Goal: Task Accomplishment & Management: Use online tool/utility

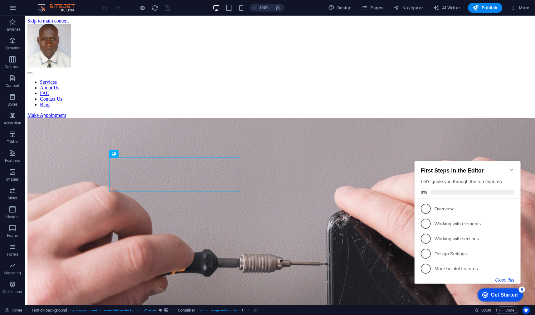
click at [508, 278] on button "Close this" at bounding box center [504, 279] width 19 height 5
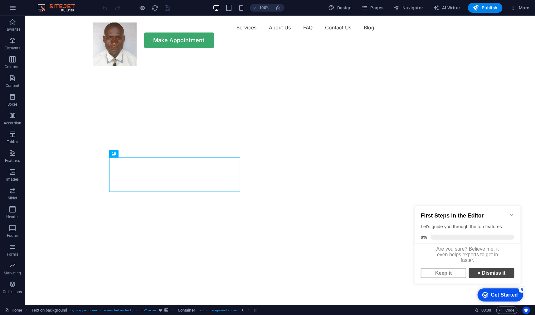
click at [490, 274] on link "× Dismiss it" at bounding box center [492, 273] width 46 height 10
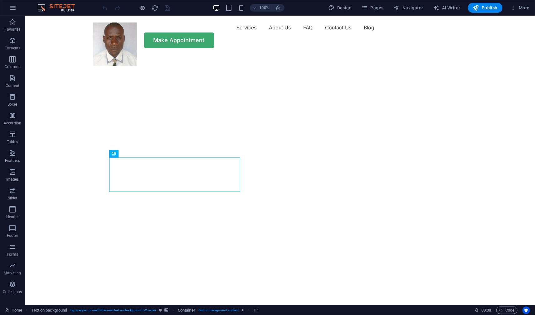
click at [327, 55] on img "1/2" at bounding box center [278, 55] width 506 height 0
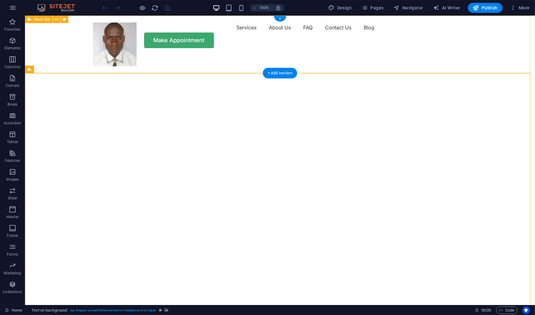
click at [48, 51] on div "Services About Us FAQ Contact Us Blog Make Appointment" at bounding box center [280, 34] width 510 height 39
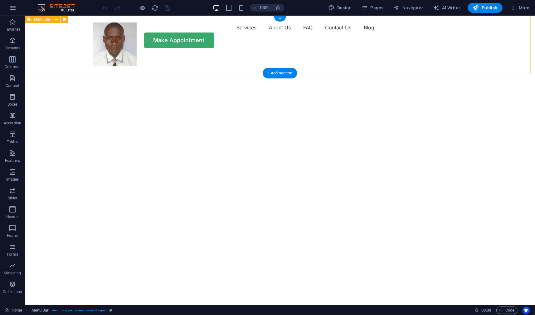
click at [47, 47] on div "Services About Us FAQ Contact Us Blog Make Appointment" at bounding box center [280, 34] width 510 height 39
click at [57, 19] on icon at bounding box center [56, 19] width 3 height 7
click at [65, 22] on icon at bounding box center [64, 19] width 3 height 7
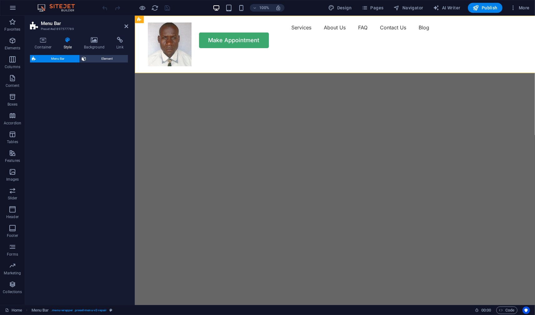
select select "rem"
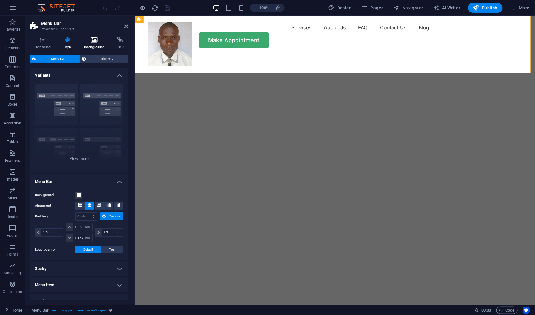
click at [95, 43] on h4 "Background" at bounding box center [95, 43] width 33 height 13
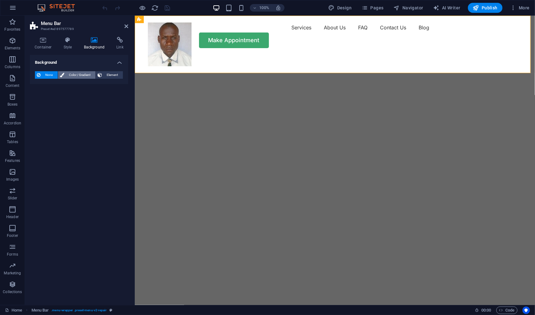
click at [75, 76] on span "Color / Gradient" at bounding box center [79, 74] width 27 height 7
click at [59, 86] on span "Gradient" at bounding box center [60, 86] width 16 height 9
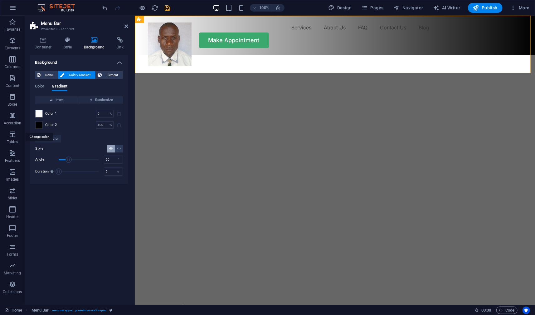
click at [40, 127] on span at bounding box center [39, 124] width 7 height 7
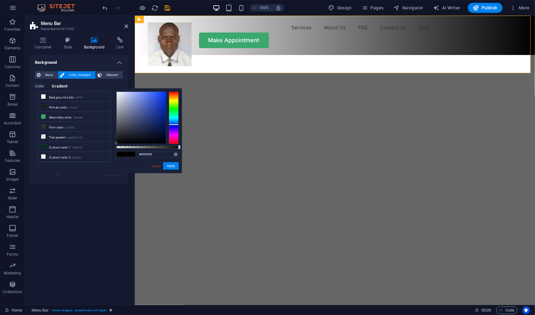
click at [174, 124] on div at bounding box center [174, 117] width 10 height 52
click at [174, 126] on div at bounding box center [174, 117] width 10 height 52
click at [173, 124] on div at bounding box center [174, 117] width 10 height 52
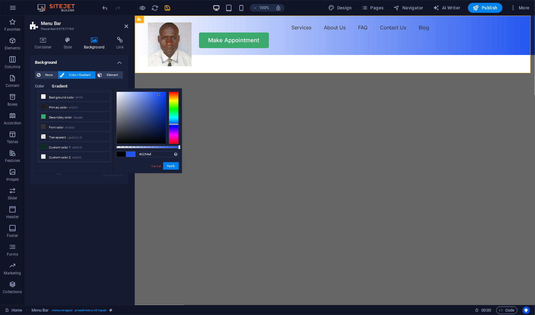
click at [159, 95] on div at bounding box center [141, 118] width 49 height 52
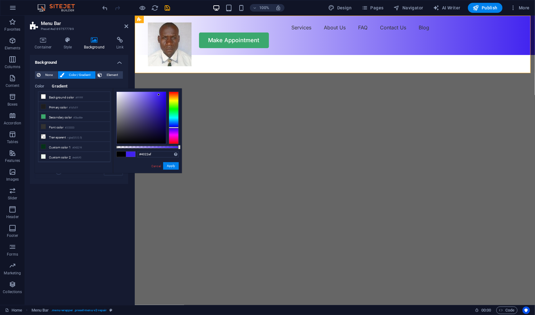
click at [172, 127] on div at bounding box center [174, 117] width 10 height 52
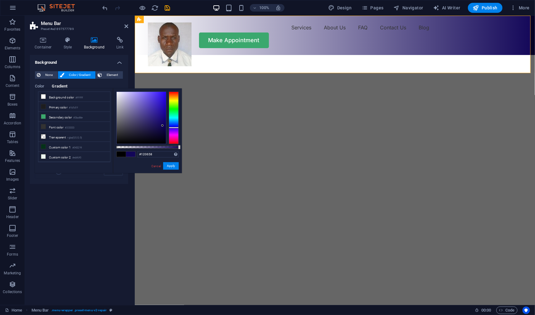
click at [163, 126] on div at bounding box center [141, 118] width 49 height 52
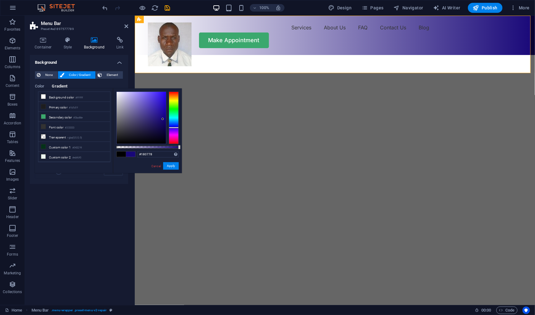
click at [163, 119] on div at bounding box center [141, 118] width 49 height 52
type input "#1e079e"
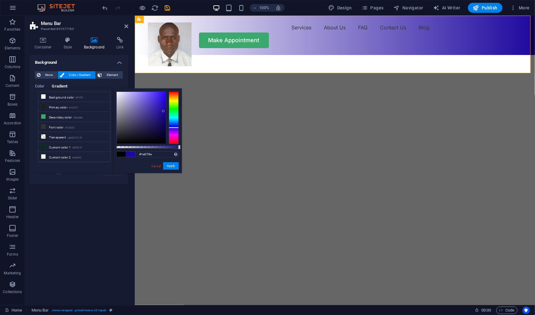
click at [164, 111] on div at bounding box center [141, 118] width 49 height 52
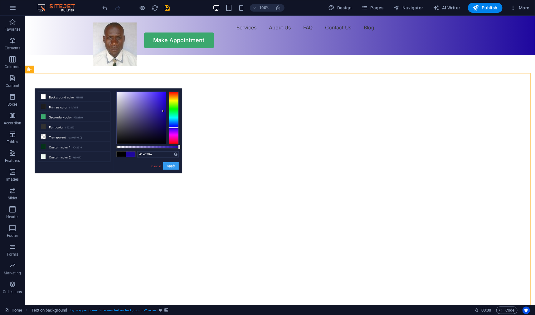
click at [171, 163] on button "Apply" at bounding box center [171, 165] width 16 height 7
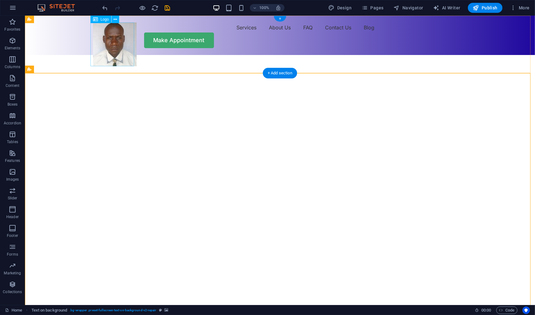
click at [125, 46] on div at bounding box center [115, 44] width 44 height 44
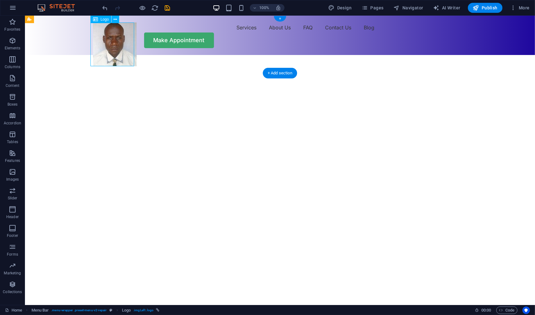
click at [114, 39] on div at bounding box center [115, 44] width 44 height 44
click at [115, 20] on icon at bounding box center [115, 19] width 3 height 7
click at [114, 21] on icon at bounding box center [115, 19] width 3 height 7
click at [106, 46] on div at bounding box center [115, 44] width 44 height 44
click at [98, 22] on div "Logo" at bounding box center [101, 19] width 21 height 7
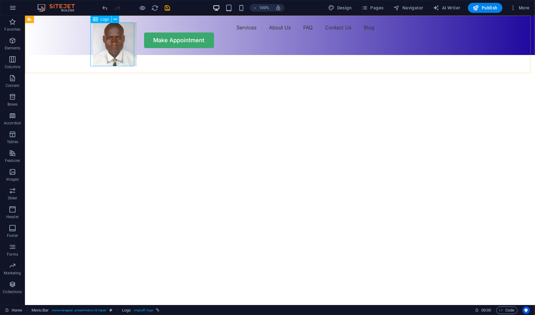
click at [103, 21] on span "Logo" at bounding box center [105, 19] width 8 height 4
click at [99, 22] on div "Logo" at bounding box center [101, 19] width 21 height 7
click at [109, 41] on div at bounding box center [115, 44] width 44 height 44
click at [104, 20] on span "Logo" at bounding box center [105, 19] width 8 height 4
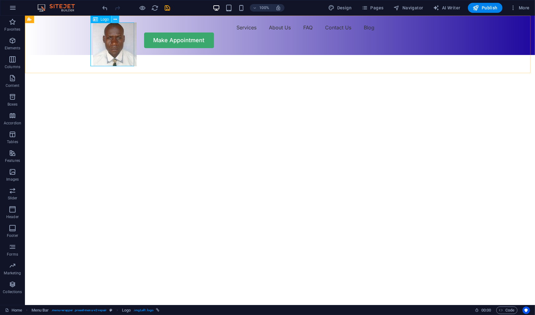
click at [116, 20] on icon at bounding box center [115, 19] width 3 height 7
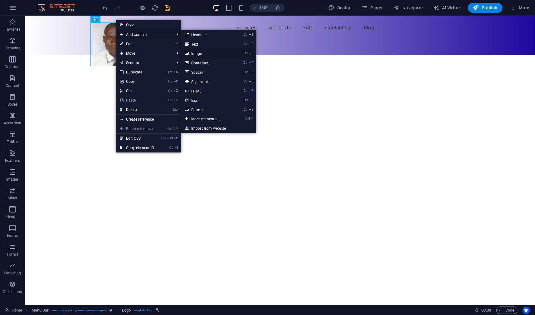
click at [196, 51] on link "Ctrl 3 Image" at bounding box center [207, 53] width 52 height 9
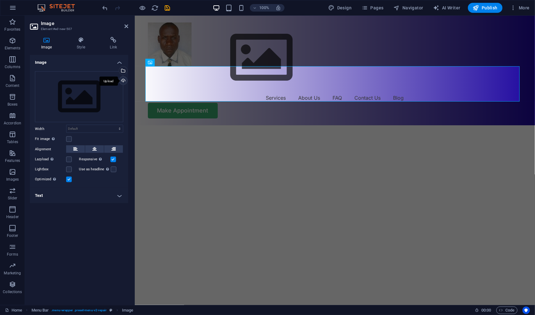
click at [125, 81] on div "Upload" at bounding box center [122, 80] width 9 height 9
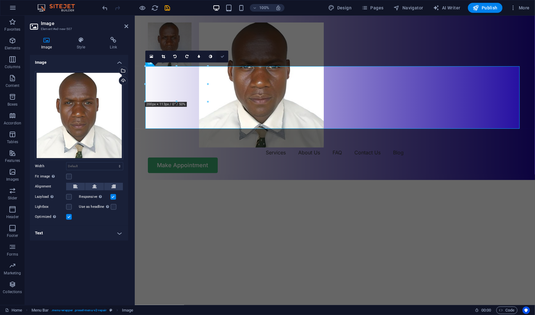
click at [223, 55] on icon at bounding box center [223, 57] width 4 height 4
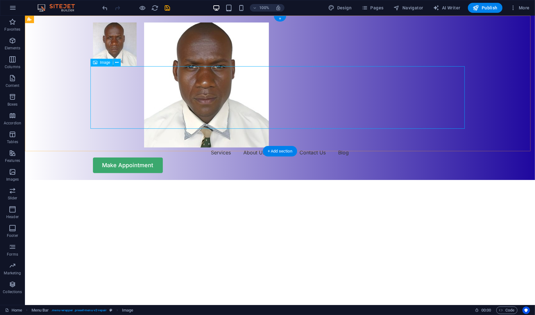
click at [145, 85] on figure at bounding box center [280, 84] width 375 height 125
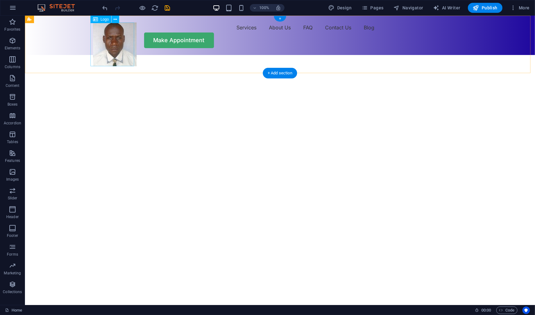
click at [121, 50] on div at bounding box center [115, 44] width 44 height 44
click at [119, 39] on div at bounding box center [115, 44] width 44 height 44
click at [116, 21] on icon at bounding box center [115, 19] width 3 height 7
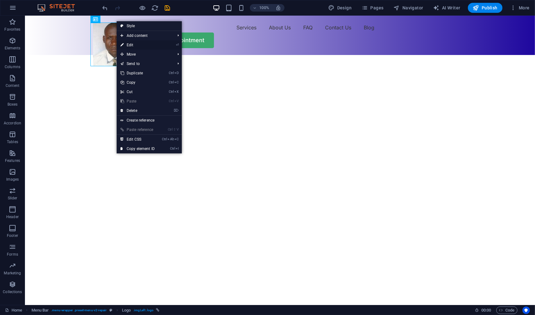
click at [129, 44] on link "⏎ Edit" at bounding box center [138, 44] width 42 height 9
select select "px"
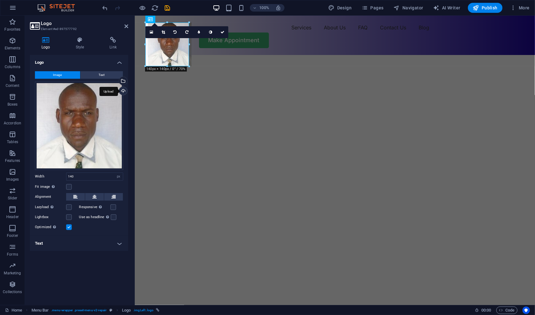
click at [124, 91] on div "Upload" at bounding box center [122, 91] width 9 height 9
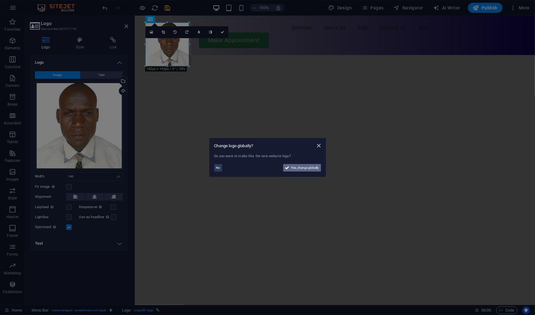
click at [303, 168] on span "Yes, change globally" at bounding box center [306, 167] width 28 height 7
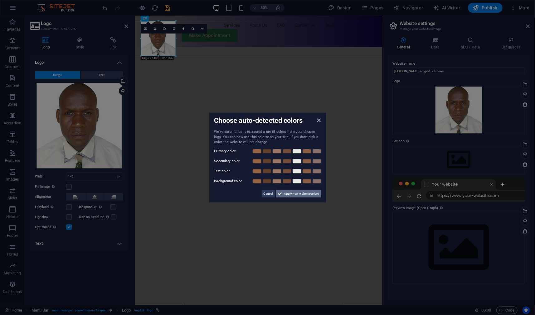
click at [297, 194] on span "Apply new website colors" at bounding box center [301, 193] width 35 height 7
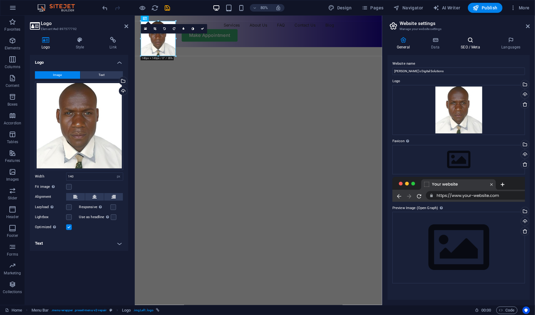
click at [470, 48] on h4 "SEO / Meta" at bounding box center [472, 43] width 41 height 13
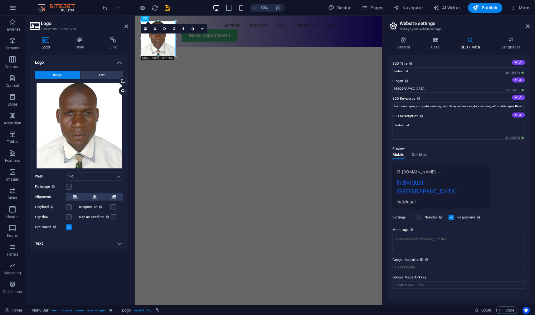
click at [427, 181] on div "Individual - Berlin" at bounding box center [441, 188] width 89 height 21
click at [426, 182] on div "Individual - Berlin" at bounding box center [441, 188] width 89 height 21
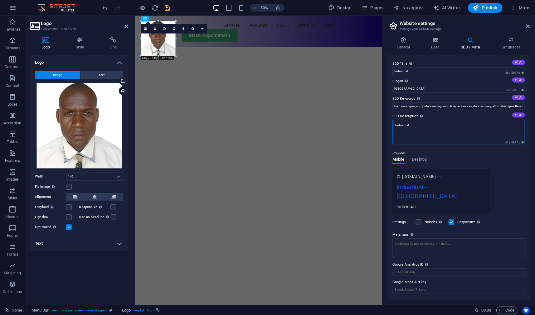
click at [402, 123] on textarea "Individual" at bounding box center [459, 132] width 133 height 24
click at [441, 123] on textarea "[PERSON_NAME]'s Digital Solutions" at bounding box center [459, 132] width 133 height 24
type textarea "[PERSON_NAME]'s Digital Solutions"
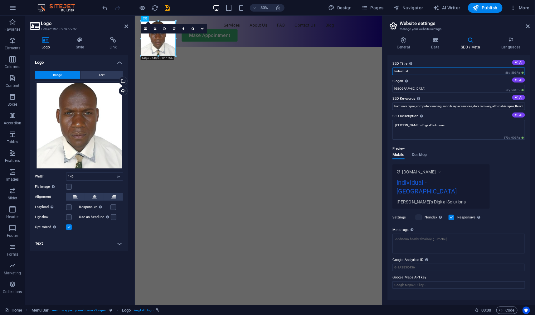
click at [401, 69] on input "Individual" at bounding box center [459, 70] width 133 height 7
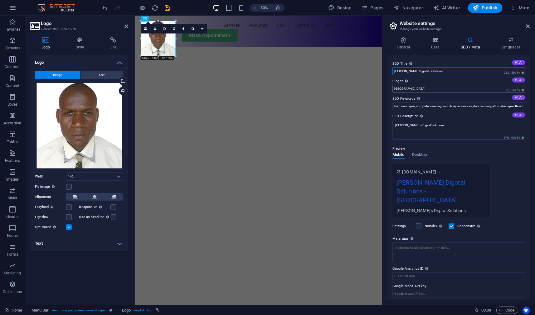
type input "[PERSON_NAME] Digotal Solutions"
click at [397, 88] on input "[GEOGRAPHIC_DATA]" at bounding box center [459, 88] width 133 height 7
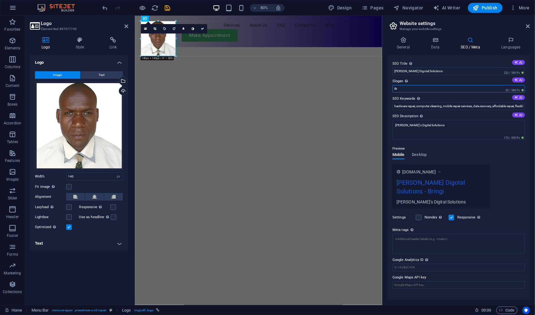
type input "B"
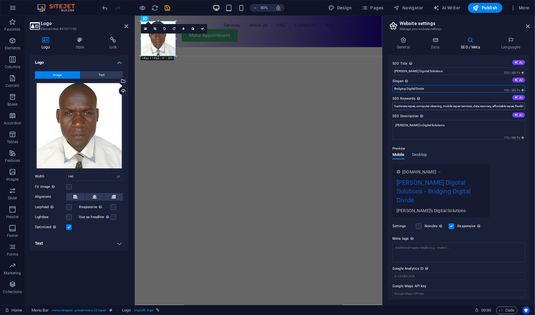
type input "Bridging Digital Divide"
click at [394, 105] on input "hardware repair, computer cleaning, mobile repair services, data recovery, affo…" at bounding box center [459, 105] width 133 height 7
click at [501, 106] on input "Software Solutions, hardware repair, computer cleaning, mobile repair services,…" at bounding box center [459, 105] width 133 height 7
click at [491, 105] on input "Software Solutions, CCTV Installation, Computer Networking, data recovery, affo…" at bounding box center [459, 105] width 133 height 7
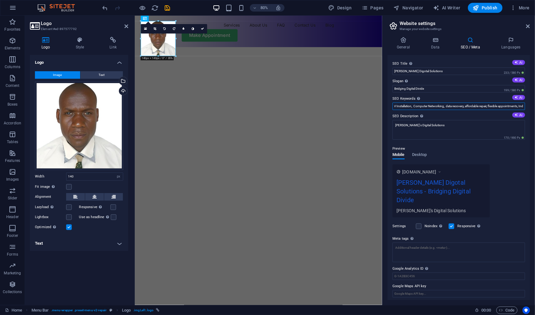
click at [467, 105] on input "Software Solutions, CCTV Installation, Computer Networking, data recovery, affo…" at bounding box center [459, 105] width 133 height 7
click at [490, 105] on input "Software Solutions, CCTV Installation, Computer Networking, data recovery, affo…" at bounding box center [459, 105] width 133 height 7
click at [505, 106] on input "Software Solutions, CCTV Installation, Computer Networking, data recovery, Cons…" at bounding box center [459, 105] width 133 height 7
click at [500, 106] on input "Software Solutions, CCTV Installation, Computer Networking, data recovery, Cons…" at bounding box center [459, 105] width 133 height 7
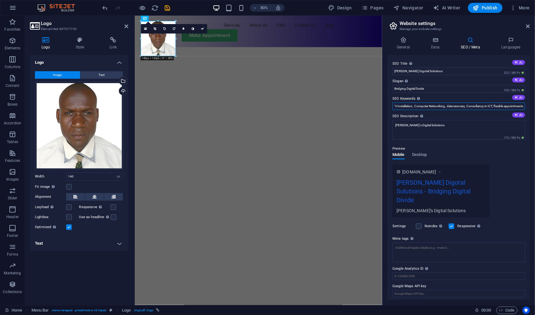
scroll to position [0, 35]
click at [494, 105] on input "Software Solutions, CCTV Installation, Computer Networking, data recovery, Cons…" at bounding box center [459, 105] width 133 height 7
type input "Software Solutions, CCTV Installation, Computer Networking, data recovery, Cons…"
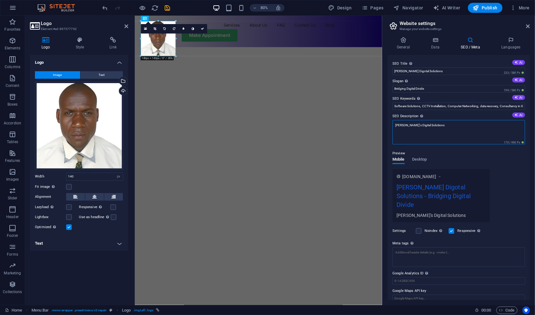
click at [444, 127] on textarea "[PERSON_NAME]'s Digital Solutions" at bounding box center [459, 132] width 133 height 24
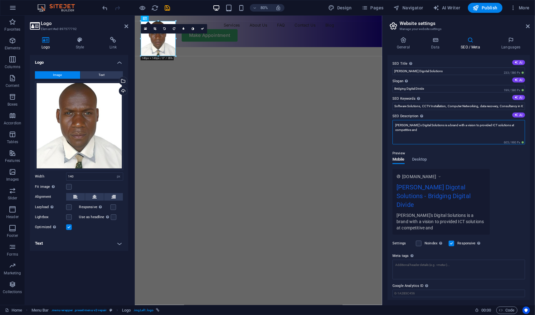
click at [481, 125] on textarea "Shanam's Digital Solutions is a brand with a vision to provided ICT solutions a…" at bounding box center [459, 132] width 133 height 24
click at [426, 131] on textarea "Shanam's Digital Solutions is a brand with a vision to provided quality ICT sol…" at bounding box center [459, 132] width 133 height 24
click at [517, 125] on textarea "Shanam's Digital Solutions is a brand with a vision to provided quality ICT sol…" at bounding box center [459, 132] width 133 height 24
click at [431, 130] on textarea "Shanam's Digital Solutions is a brand with a vision to provided quality ICT sol…" at bounding box center [459, 132] width 133 height 24
click at [416, 128] on textarea "Shanam's Digital Solutions is a brand with a vision to provided quality ICT sol…" at bounding box center [459, 132] width 133 height 24
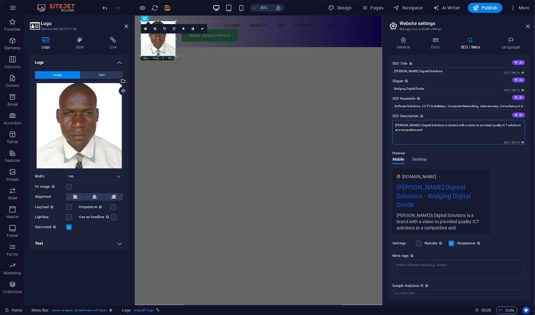
click at [416, 128] on textarea "Shanam's Digital Solutions is a brand with a vision to provided quality ICT sol…" at bounding box center [459, 132] width 133 height 24
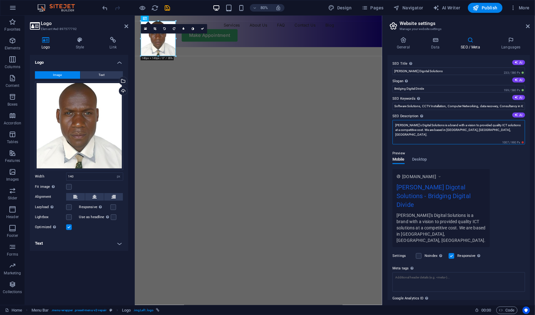
type textarea "[PERSON_NAME]'s Digital Solutions is a brand with a vision to provided quality …"
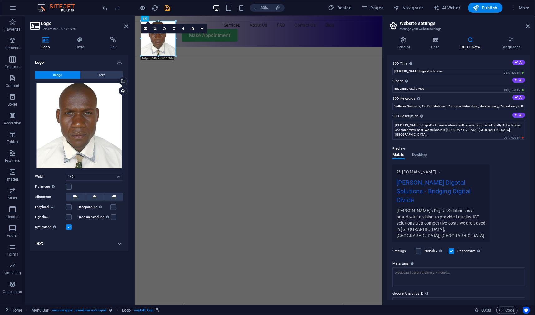
drag, startPoint x: 531, startPoint y: 210, endPoint x: 533, endPoint y: 230, distance: 20.4
click at [533, 230] on div "General Data SEO / Meta Languages Website name Shanam's Digital Solutions Logo …" at bounding box center [459, 168] width 153 height 273
drag, startPoint x: 530, startPoint y: 239, endPoint x: 530, endPoint y: 268, distance: 28.4
click at [530, 268] on div "General Data SEO / Meta Languages Website name Shanam's Digital Solutions Logo …" at bounding box center [459, 168] width 153 height 273
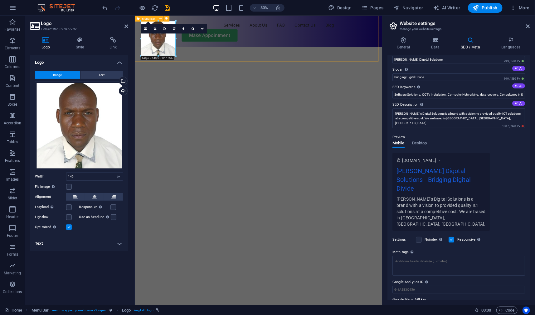
click at [213, 55] on div "Services About Us FAQ Contact Us Blog Make Appointment" at bounding box center [289, 34] width 309 height 39
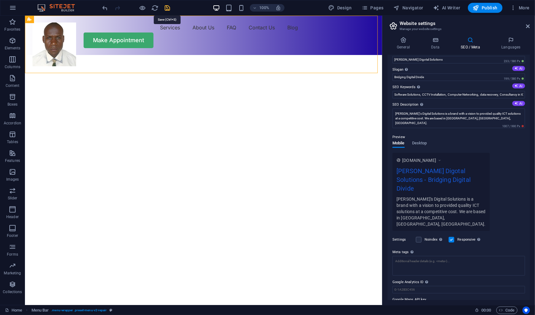
click at [167, 7] on icon "save" at bounding box center [167, 7] width 7 height 7
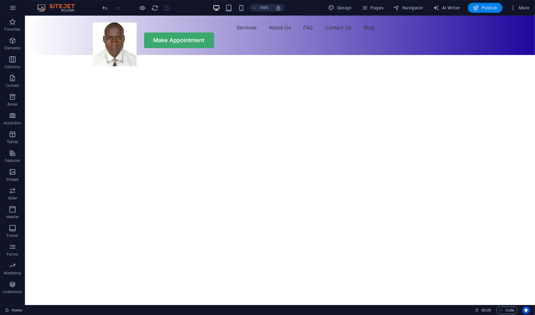
click at [489, 10] on span "Publish" at bounding box center [485, 8] width 25 height 6
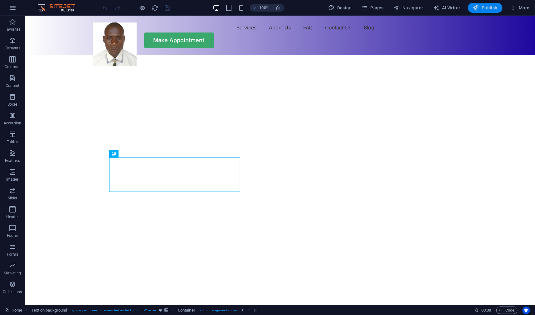
click at [486, 7] on span "Publish" at bounding box center [485, 8] width 25 height 6
click at [301, 32] on nav "Services About Us FAQ Contact Us Blog" at bounding box center [280, 27] width 375 height 10
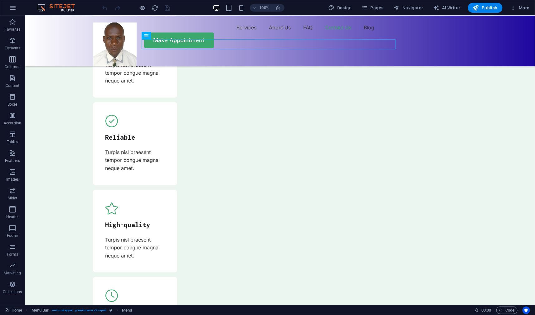
scroll to position [2035, 0]
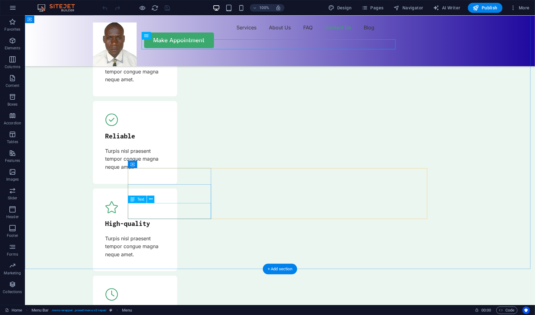
click at [151, 200] on icon at bounding box center [150, 199] width 3 height 7
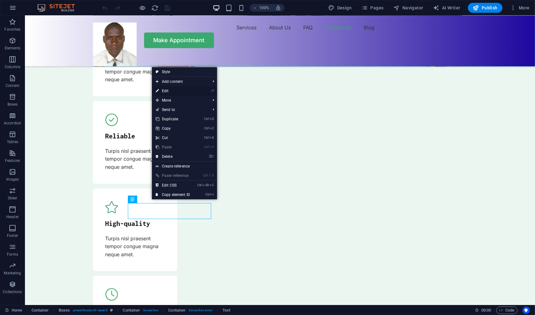
click at [163, 90] on link "⏎ Edit" at bounding box center [173, 90] width 42 height 9
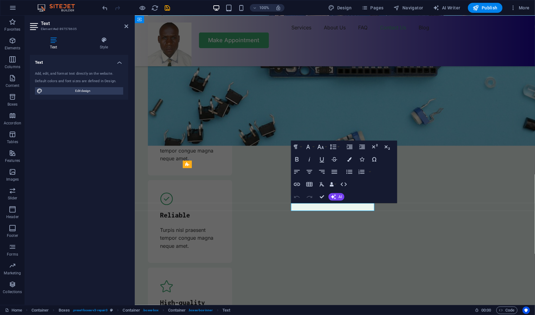
scroll to position [2226, 0]
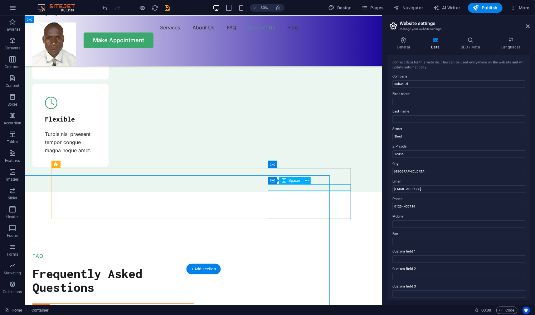
scroll to position [2043, 0]
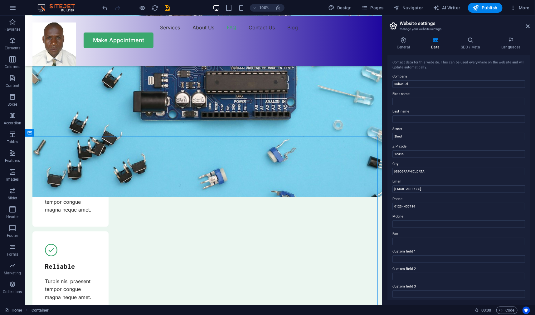
scroll to position [1895, 0]
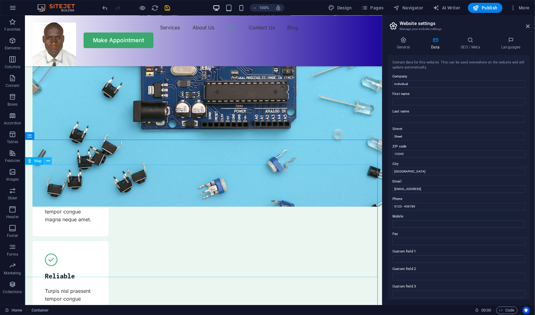
click at [47, 162] on icon at bounding box center [48, 161] width 3 height 7
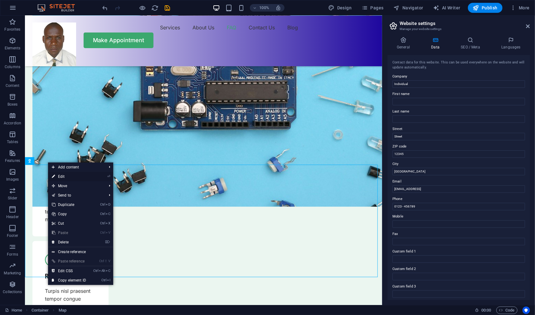
click at [63, 177] on link "⏎ Edit" at bounding box center [69, 176] width 42 height 9
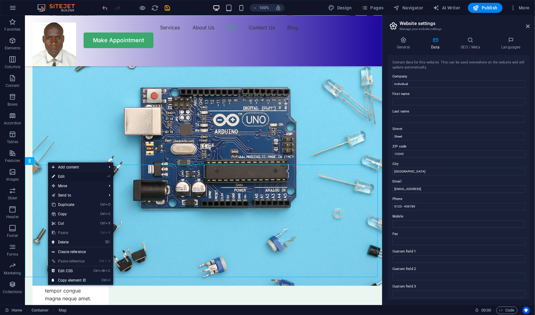
select select "1"
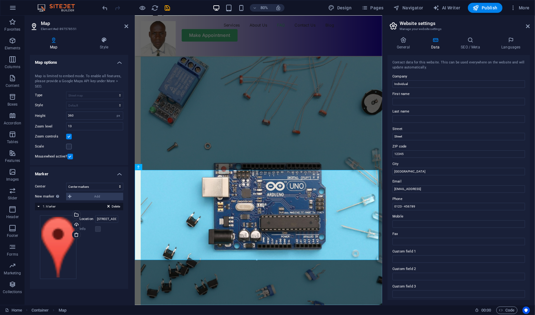
scroll to position [2034, 0]
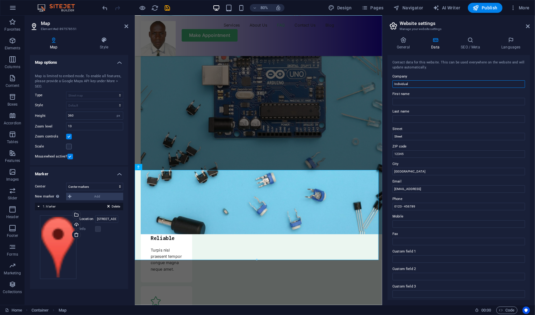
click at [402, 84] on input "Individual" at bounding box center [459, 83] width 133 height 7
type input "[PERSON_NAME]'s Digital Solutions"
click at [402, 101] on input "First name" at bounding box center [459, 101] width 133 height 7
type input "Namatsi"
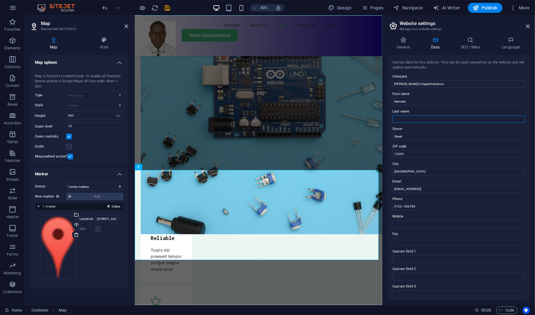
click at [405, 117] on input "Last name" at bounding box center [459, 118] width 133 height 7
type input "Shaban"
click at [400, 136] on input "Street" at bounding box center [459, 136] width 133 height 7
type input "Mumias"
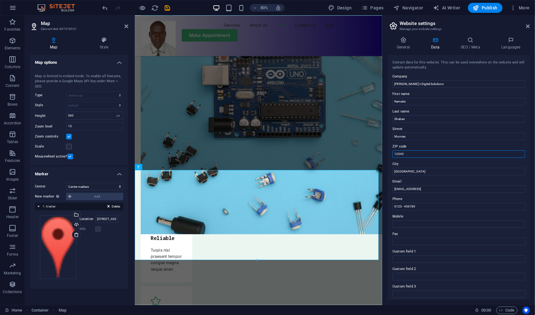
click at [398, 151] on input "12345" at bounding box center [459, 153] width 133 height 7
type input "50102"
click at [399, 170] on input "[GEOGRAPHIC_DATA]" at bounding box center [459, 171] width 133 height 7
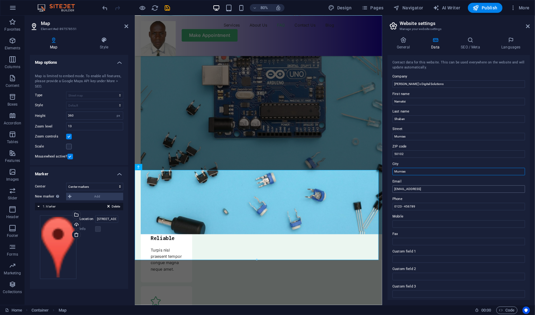
type input "Mumias"
click at [405, 190] on input "[EMAIL_ADDRESS]" at bounding box center [459, 188] width 133 height 7
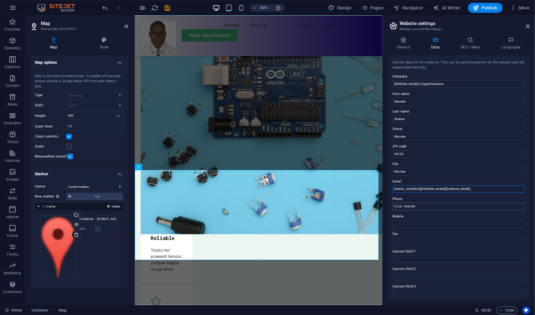
type input "[EMAIL_ADDRESS][PERSON_NAME][DOMAIN_NAME]"
click at [419, 205] on input "0123 - 456789" at bounding box center [459, 206] width 133 height 7
type input "0"
type input "="
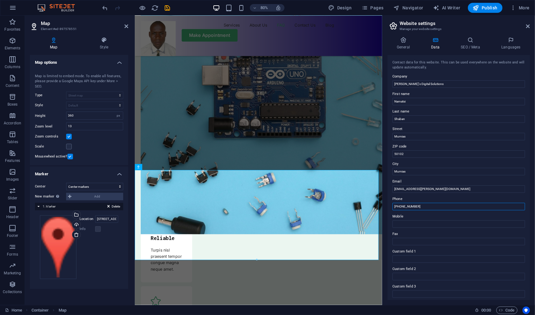
click at [401, 206] on input "[PHONE_NUMBER]" at bounding box center [459, 206] width 133 height 7
click at [407, 206] on input "[PHONE_NUMBER]" at bounding box center [459, 206] width 133 height 7
click at [414, 207] on input "[PHONE_NUMBER]" at bounding box center [459, 206] width 133 height 7
type input "[PHONE_NUMBER]"
click at [405, 224] on input "Mobile" at bounding box center [459, 223] width 133 height 7
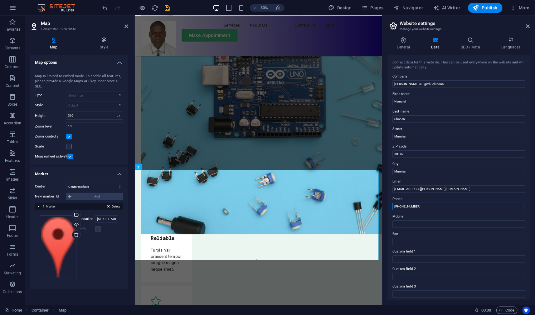
drag, startPoint x: 394, startPoint y: 205, endPoint x: 420, endPoint y: 205, distance: 25.9
click at [420, 205] on input "[PHONE_NUMBER]" at bounding box center [459, 206] width 133 height 7
click at [404, 224] on input "Mobile" at bounding box center [459, 223] width 133 height 7
paste input "[PHONE_NUMBER]"
type input "[PHONE_NUMBER]"
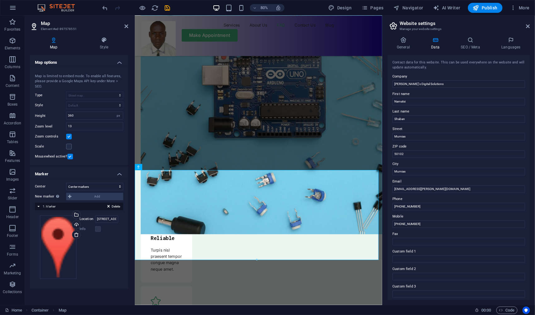
drag, startPoint x: 530, startPoint y: 238, endPoint x: 532, endPoint y: 265, distance: 27.2
click at [532, 265] on div "General Data SEO / Meta Languages Website name [PERSON_NAME]'s Digital Solution…" at bounding box center [459, 168] width 153 height 273
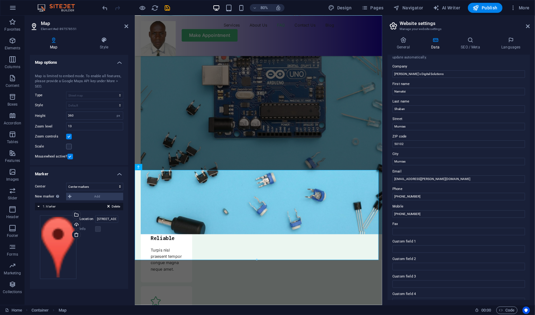
scroll to position [0, 0]
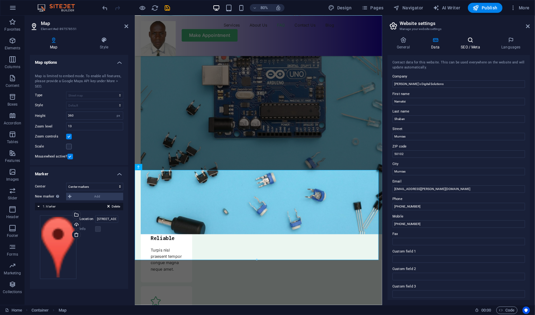
click at [470, 47] on h4 "SEO / Meta" at bounding box center [472, 43] width 41 height 13
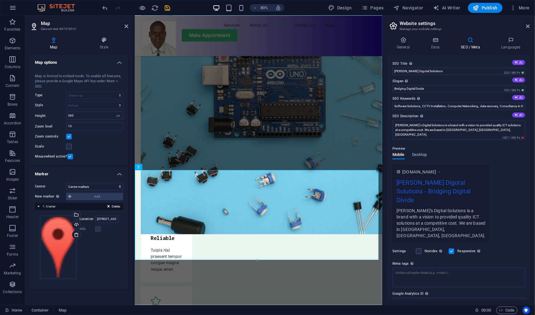
click at [442, 172] on icon at bounding box center [440, 172] width 4 height 6
click at [425, 173] on span "[DOMAIN_NAME]" at bounding box center [419, 172] width 34 height 6
click at [421, 170] on span "[DOMAIN_NAME]" at bounding box center [419, 172] width 34 height 6
click at [435, 38] on icon at bounding box center [435, 40] width 27 height 6
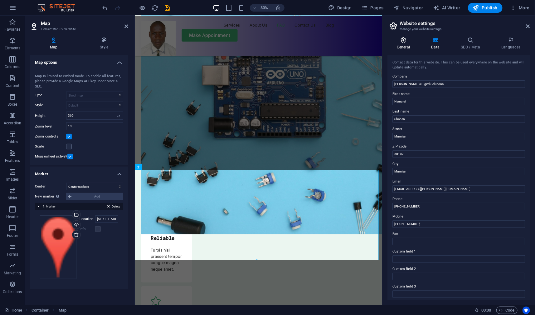
click at [407, 41] on icon at bounding box center [404, 40] width 32 height 6
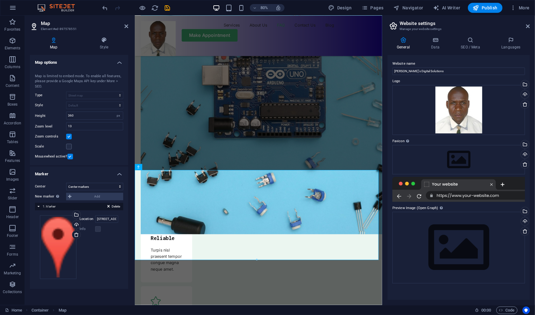
click at [459, 196] on div at bounding box center [459, 189] width 133 height 25
click at [154, 168] on icon at bounding box center [153, 166] width 3 height 5
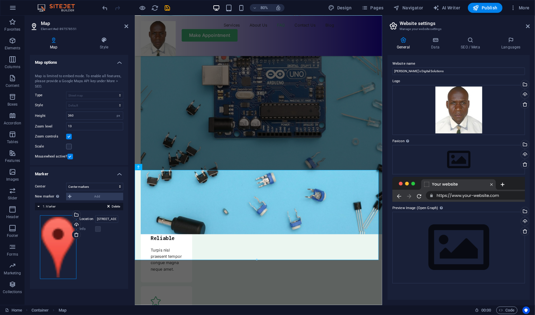
click at [58, 233] on div "Drag files here, click to choose files or select files from Files or our free s…" at bounding box center [58, 247] width 37 height 64
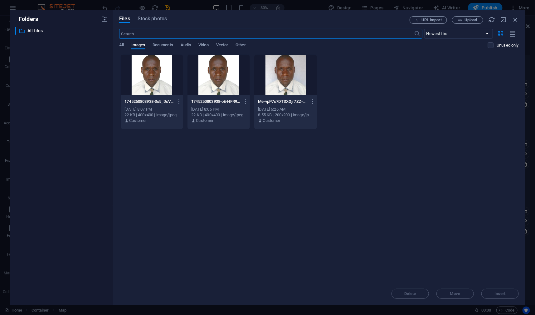
scroll to position [2187, 0]
click at [515, 19] on icon "button" at bounding box center [515, 19] width 7 height 7
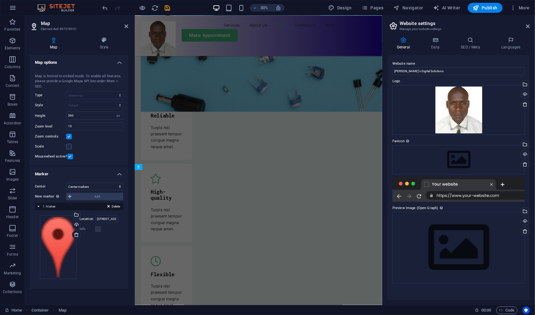
scroll to position [2034, 0]
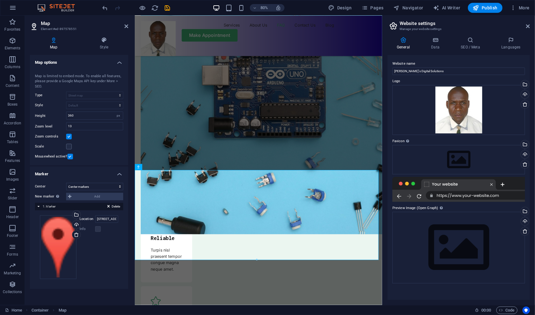
click at [69, 196] on div "New marker To enable this feature, please provide a Google Maps API key in the …" at bounding box center [79, 196] width 88 height 7
click at [100, 195] on div "New marker To enable this feature, please provide a Google Maps API key in the …" at bounding box center [79, 196] width 88 height 7
click at [55, 47] on h4 "Map" at bounding box center [55, 43] width 50 height 13
click at [53, 43] on h4 "Map" at bounding box center [55, 43] width 50 height 13
click at [49, 205] on span "1. Marker" at bounding box center [49, 205] width 13 height 3
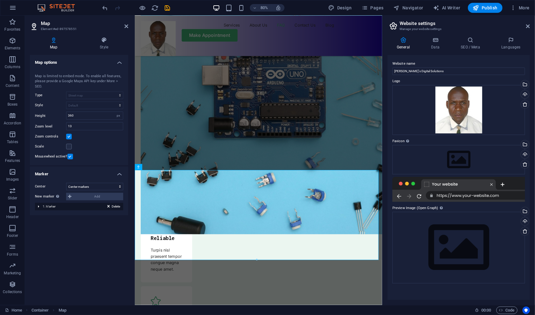
click at [49, 205] on span "1. Marker" at bounding box center [49, 205] width 13 height 3
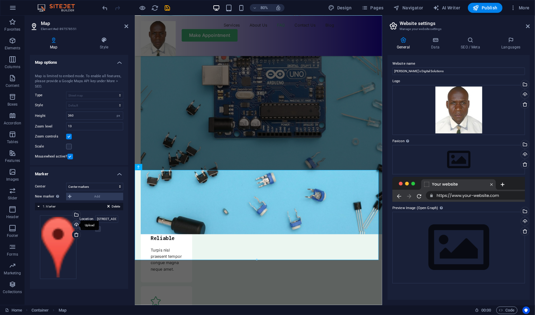
click at [77, 223] on div "Upload" at bounding box center [75, 224] width 9 height 9
click at [108, 220] on input "[STREET_ADDRESS][US_STATE]" at bounding box center [106, 218] width 23 height 7
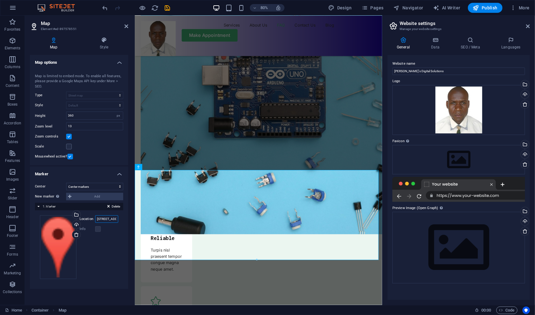
click at [108, 220] on input "[STREET_ADDRESS][US_STATE]" at bounding box center [106, 218] width 23 height 7
paste input "0.337160, 34.486457"
type input "0.337160, 34.486457"
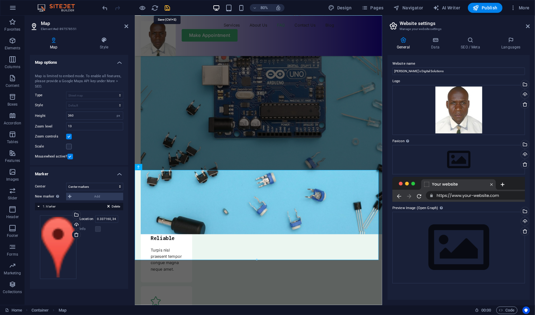
click at [167, 7] on icon "save" at bounding box center [167, 7] width 7 height 7
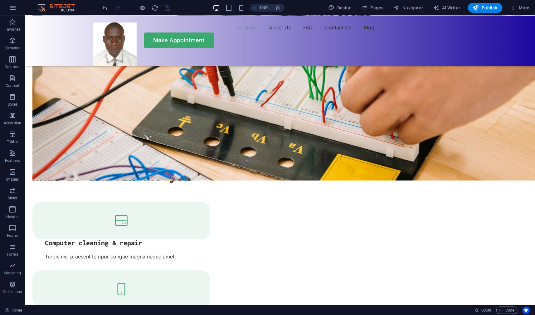
scroll to position [688, 0]
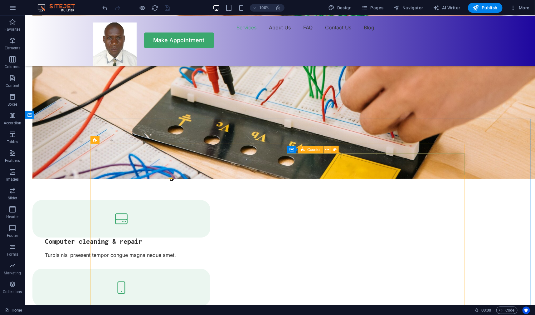
click at [327, 151] on icon at bounding box center [327, 149] width 3 height 7
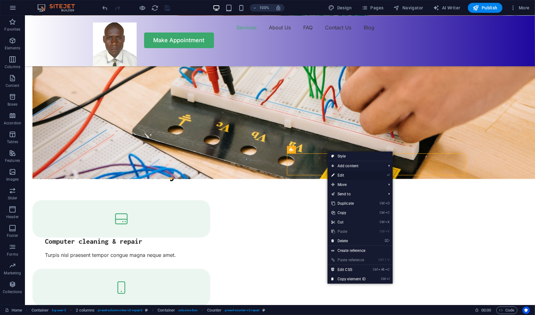
click at [342, 175] on link "⏎ Edit" at bounding box center [349, 174] width 42 height 9
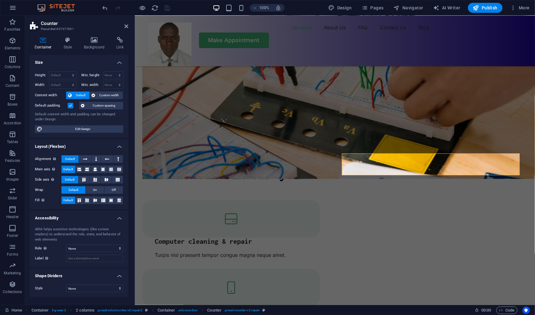
click at [98, 232] on div "ARIA helps assistive technologies (like screen readers) to understand the role,…" at bounding box center [79, 235] width 88 height 16
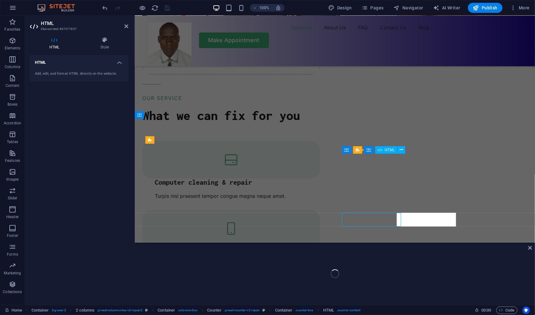
scroll to position [629, 0]
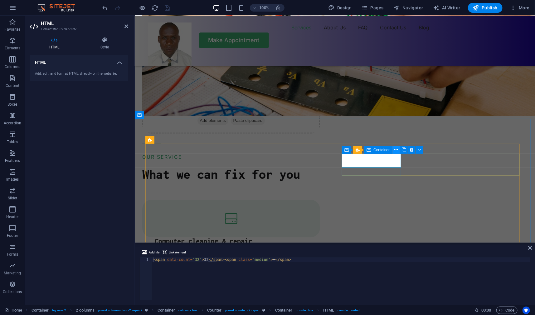
click at [397, 150] on icon at bounding box center [396, 149] width 3 height 7
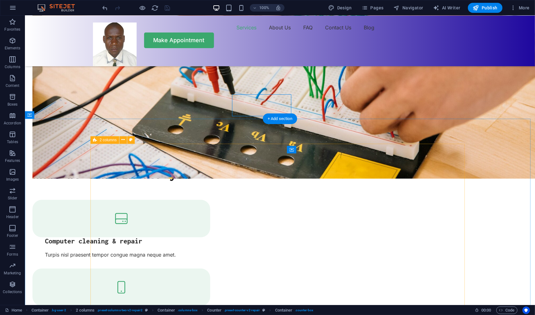
scroll to position [688, 0]
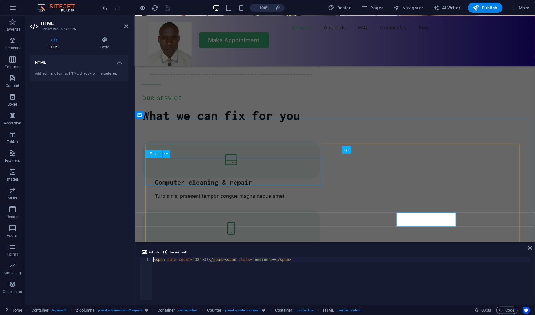
scroll to position [629, 0]
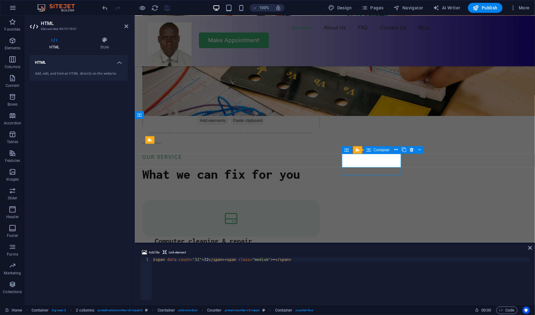
scroll to position [688, 0]
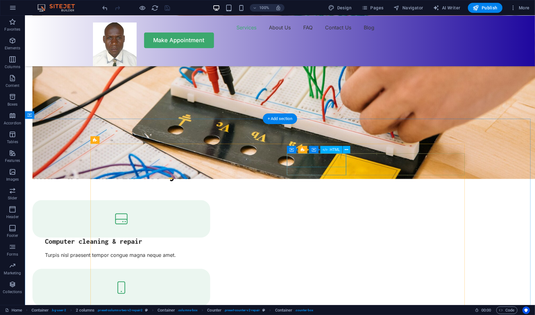
click at [320, 151] on icon at bounding box center [319, 149] width 3 height 7
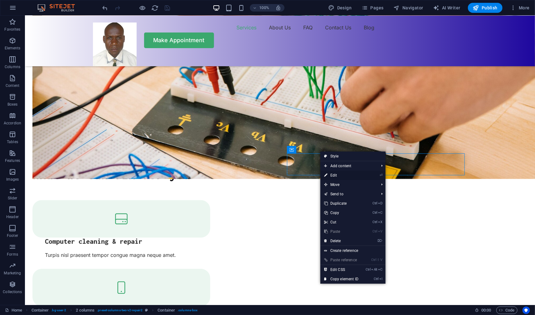
click at [335, 176] on link "⏎ Edit" at bounding box center [342, 174] width 42 height 9
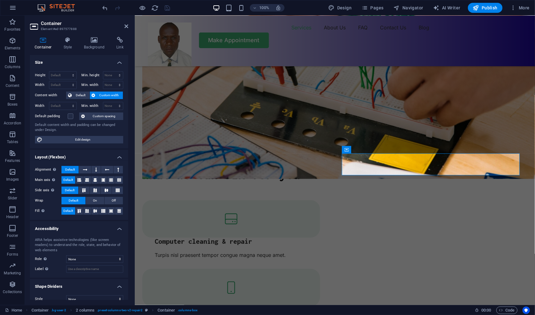
click at [68, 36] on div "Container Style Background Link Size Height Default px rem % vh vw Min. height …" at bounding box center [79, 168] width 108 height 273
click at [68, 42] on icon at bounding box center [68, 40] width 18 height 6
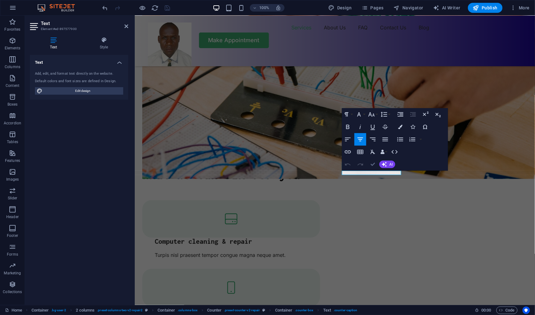
scroll to position [0, 0]
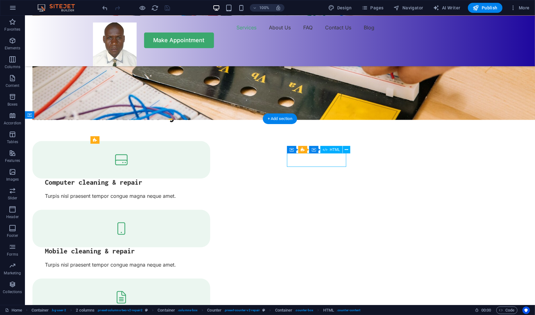
scroll to position [629, 0]
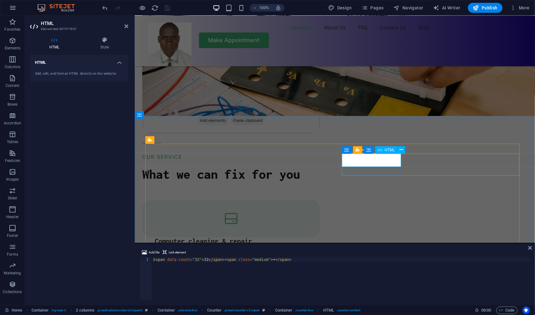
click at [402, 149] on icon at bounding box center [401, 149] width 3 height 7
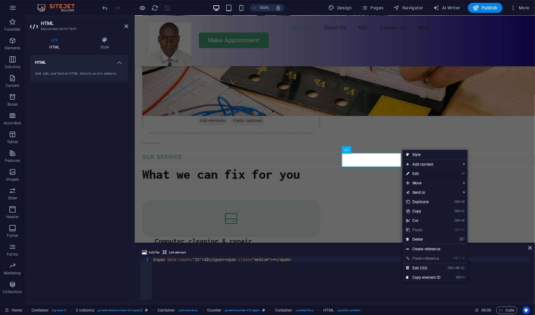
click at [416, 172] on link "⏎ Edit" at bounding box center [424, 173] width 42 height 9
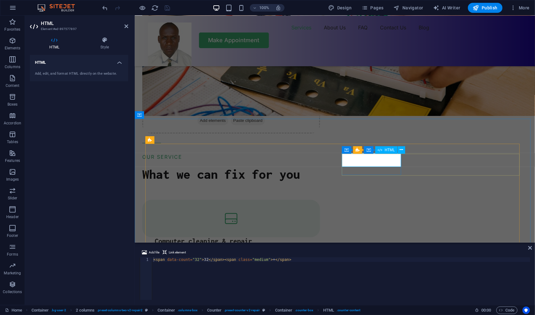
click at [384, 151] on icon at bounding box center [382, 149] width 3 height 7
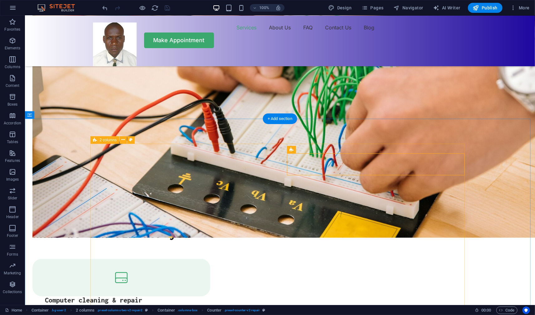
scroll to position [688, 0]
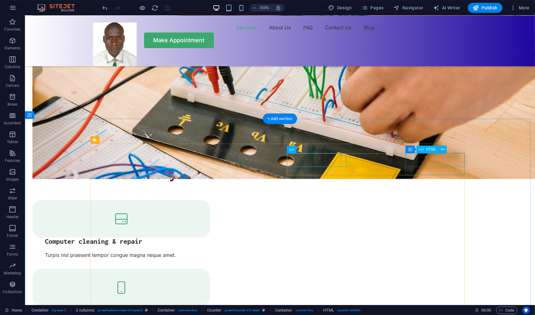
click at [444, 149] on icon at bounding box center [442, 149] width 3 height 7
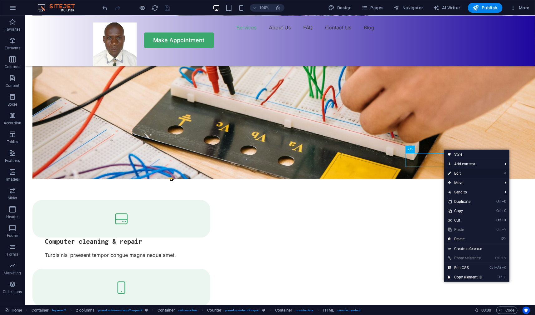
click at [460, 172] on link "⏎ Edit" at bounding box center [466, 173] width 42 height 9
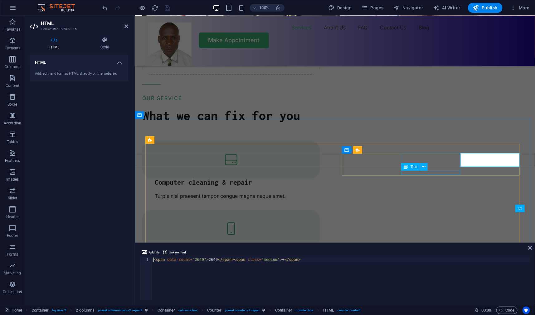
scroll to position [629, 0]
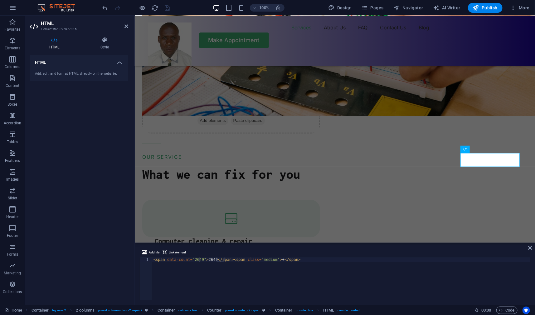
click at [200, 259] on div "< span data-count = "2649" > 2649 </ span > < span class = "medium" > + </ span…" at bounding box center [341, 282] width 378 height 51
click at [208, 260] on div "< span data-count = "26" > 2649 </ span > < span class = "medium" > + </ span >" at bounding box center [341, 282] width 378 height 51
type textarea "<span data-count="26">26</span><span class="medium">+</span>"
click at [372, 163] on div "Text" at bounding box center [357, 167] width 31 height 8
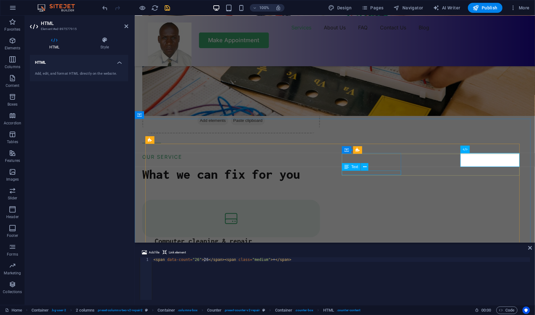
click at [372, 163] on div "Text" at bounding box center [357, 167] width 31 height 8
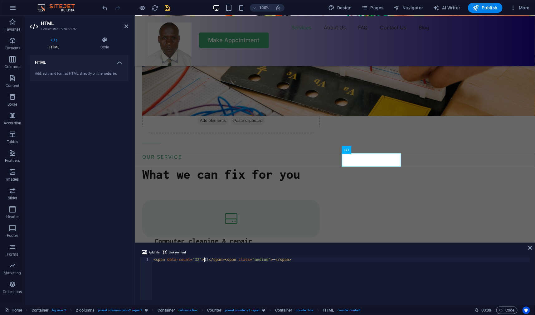
click at [204, 259] on div "< span data-count = "32" > 32 </ span > < span class = "medium" > + </ span >" at bounding box center [341, 282] width 378 height 51
click at [195, 259] on div "< span data-count = "32" > 20 </ span > < span class = "medium" > + </ span >" at bounding box center [341, 282] width 378 height 51
type textarea "<span data-count="20">20</span><span class="medium">+</span>"
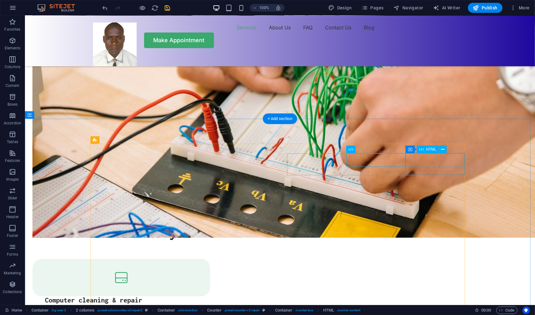
scroll to position [688, 0]
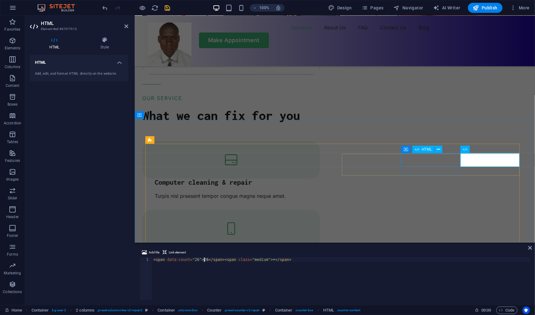
scroll to position [629, 0]
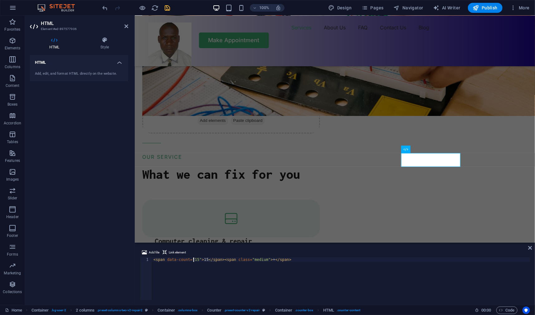
click at [194, 259] on div "< span data-count = "15" > 15 </ span > < span class = "medium" > + </ span >" at bounding box center [341, 282] width 378 height 51
click at [200, 259] on div "< span data-count = "5" > 15 </ span > < span class = "medium" > + </ span >" at bounding box center [341, 282] width 378 height 51
type textarea "<span data-count="5">5</span><span class="medium">+</span>"
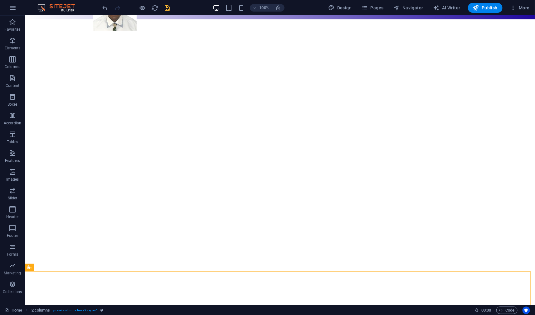
scroll to position [0, 0]
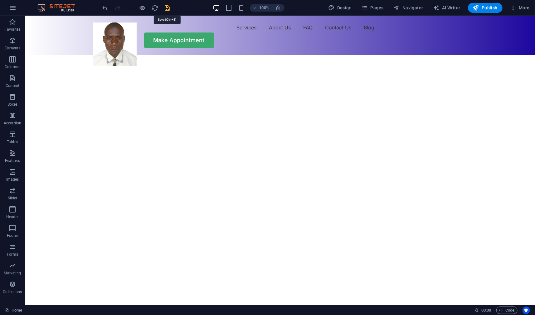
click at [168, 7] on icon "save" at bounding box center [167, 7] width 7 height 7
click at [332, 55] on img "1/2" at bounding box center [278, 55] width 506 height 0
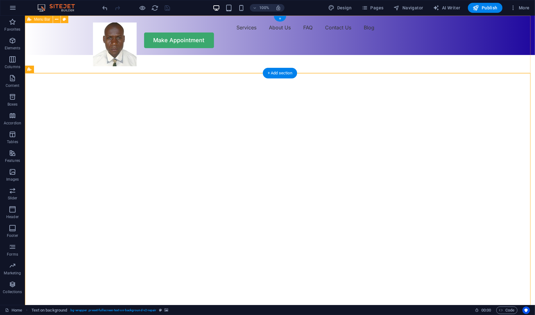
click at [385, 55] on div "Services About Us FAQ Contact Us Blog Make Appointment" at bounding box center [280, 34] width 510 height 39
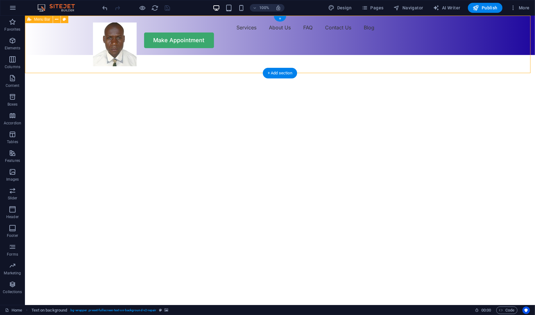
click at [385, 55] on div "Services About Us FAQ Contact Us Blog Make Appointment" at bounding box center [280, 34] width 510 height 39
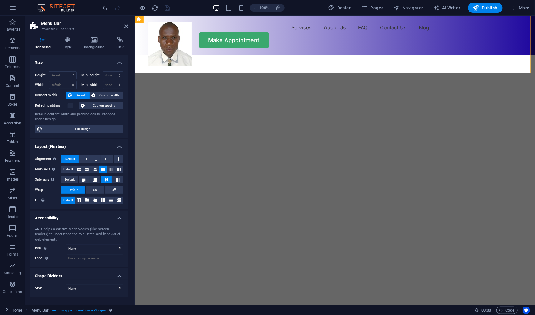
click at [433, 55] on img "1/2" at bounding box center [333, 55] width 396 height 0
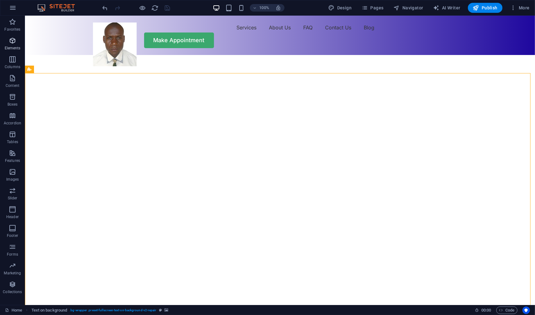
click at [12, 42] on icon "button" at bounding box center [12, 40] width 7 height 7
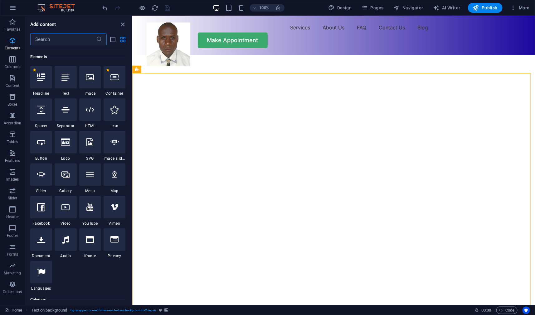
scroll to position [66, 0]
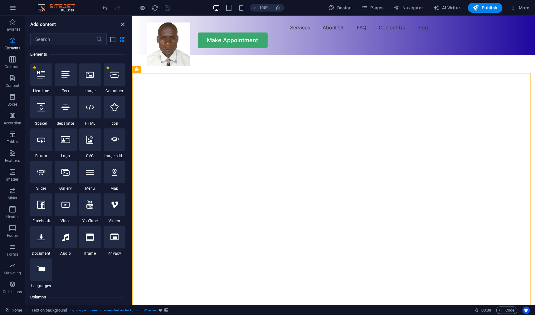
click at [123, 25] on icon "close panel" at bounding box center [123, 24] width 7 height 7
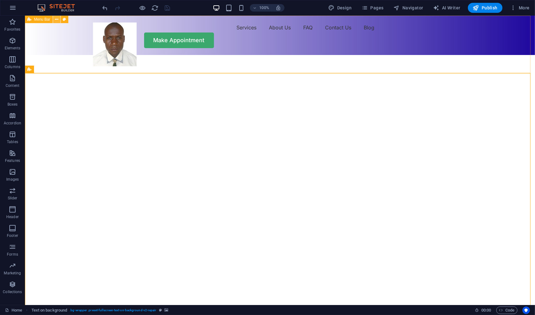
click at [59, 19] on button at bounding box center [56, 19] width 7 height 7
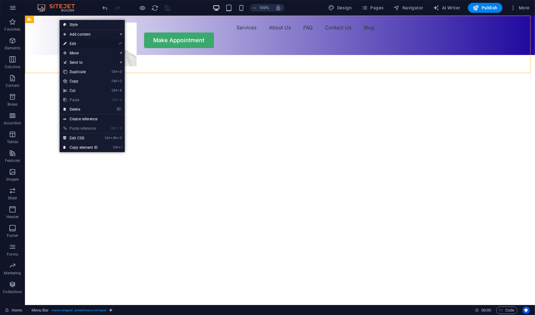
click at [73, 42] on link "⏎ Edit" at bounding box center [81, 43] width 42 height 9
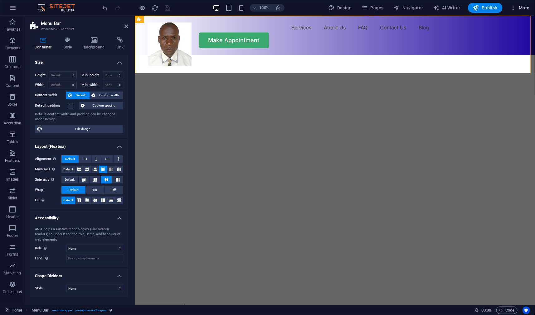
click at [516, 8] on icon "button" at bounding box center [513, 8] width 6 height 6
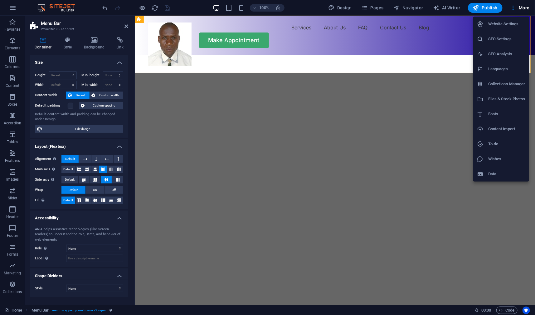
click at [510, 23] on h6 "Website Settings" at bounding box center [507, 23] width 37 height 7
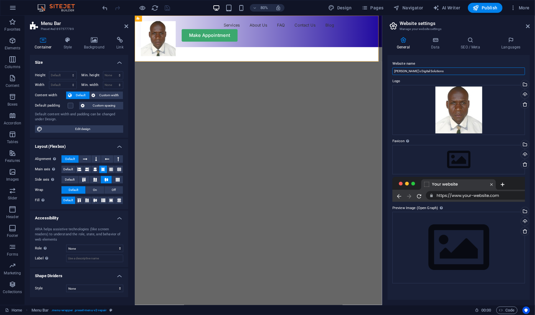
click at [415, 71] on input "[PERSON_NAME]'s Digital Solutions" at bounding box center [459, 70] width 133 height 7
click at [436, 43] on h4 "Data" at bounding box center [437, 43] width 30 height 13
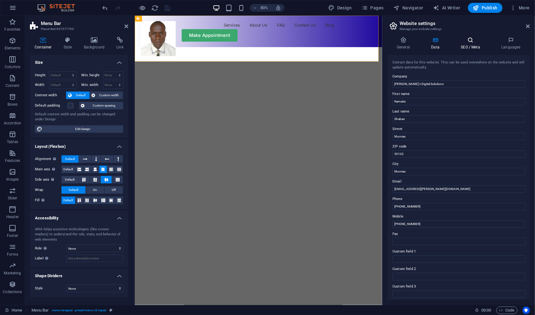
click at [470, 43] on h4 "SEO / Meta" at bounding box center [472, 43] width 41 height 13
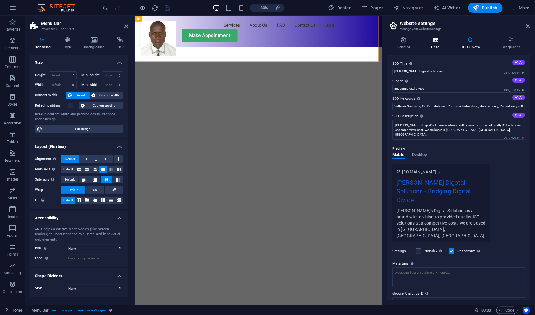
click at [436, 42] on icon at bounding box center [435, 40] width 27 height 6
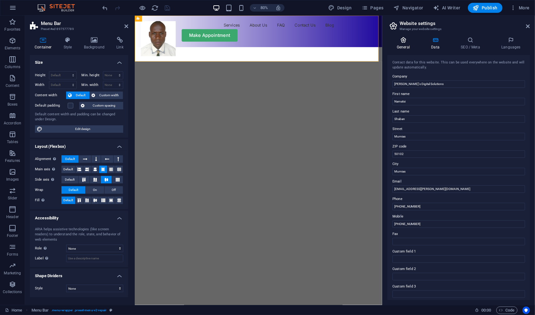
click at [402, 42] on icon at bounding box center [404, 40] width 32 height 6
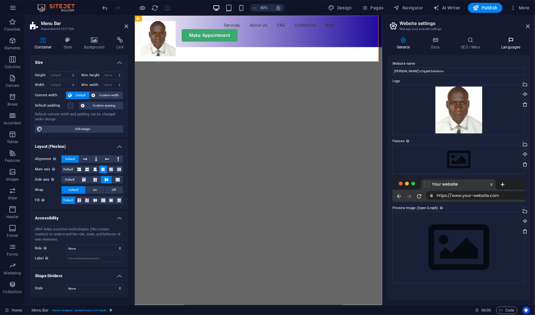
click at [511, 43] on h4 "Languages" at bounding box center [511, 43] width 38 height 13
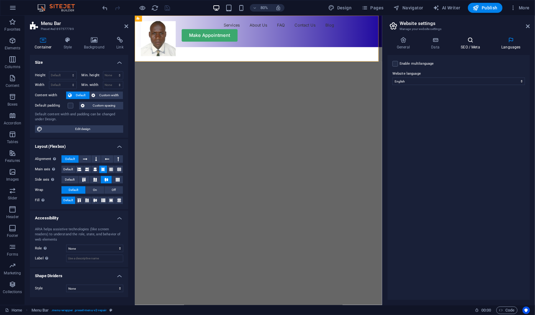
click at [475, 42] on icon at bounding box center [471, 40] width 38 height 6
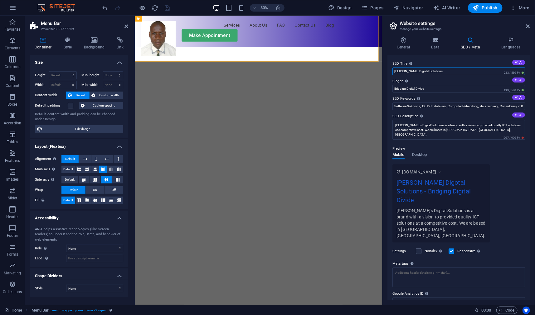
click at [413, 71] on input "[PERSON_NAME] Digotal Solutions" at bounding box center [459, 70] width 133 height 7
type input "[PERSON_NAME] Digital Solutions"
click at [167, 7] on icon "save" at bounding box center [167, 7] width 7 height 7
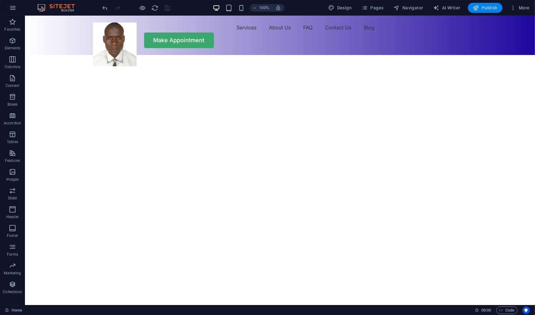
click at [487, 9] on span "Publish" at bounding box center [485, 8] width 25 height 6
